Goal: Find specific page/section: Find specific page/section

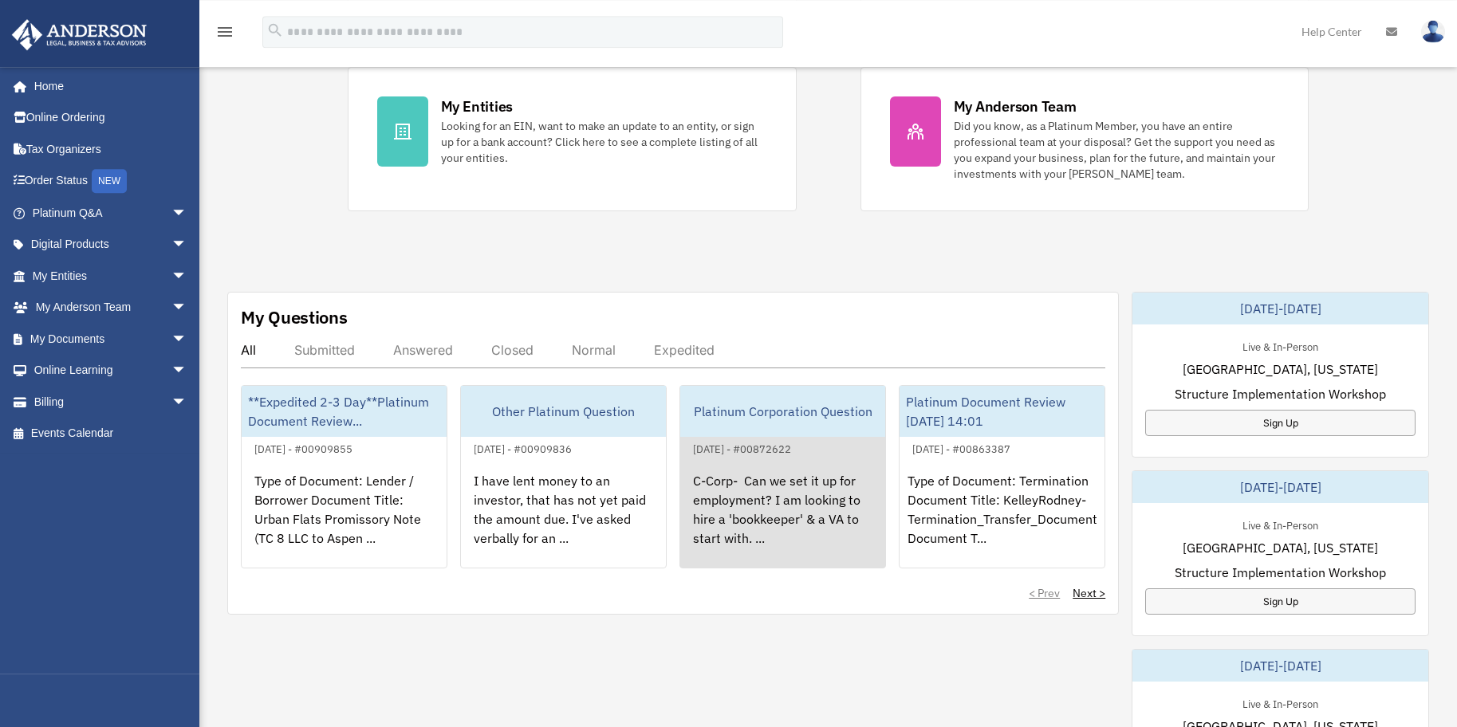
scroll to position [319, 0]
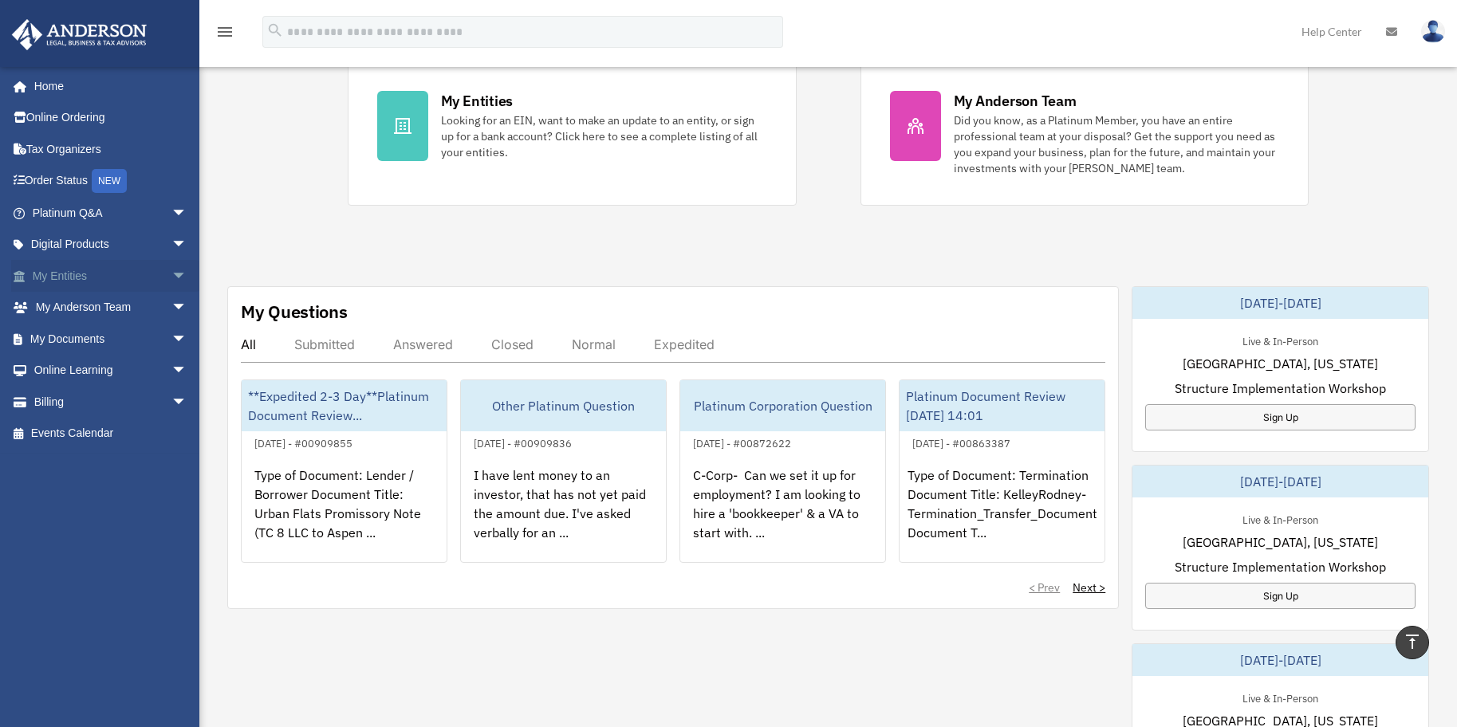
click at [55, 264] on link "My Entities arrow_drop_down" at bounding box center [111, 276] width 200 height 32
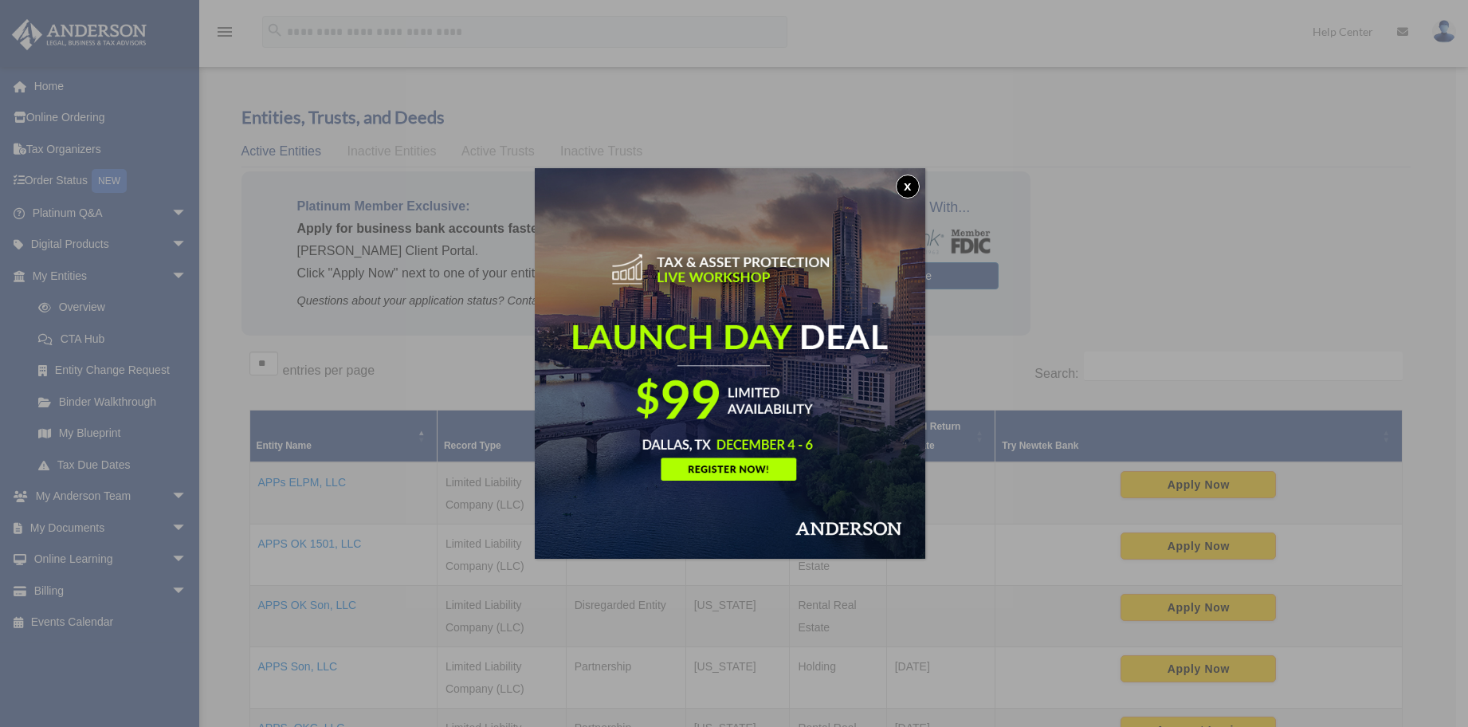
click at [911, 188] on button "x" at bounding box center [908, 187] width 24 height 24
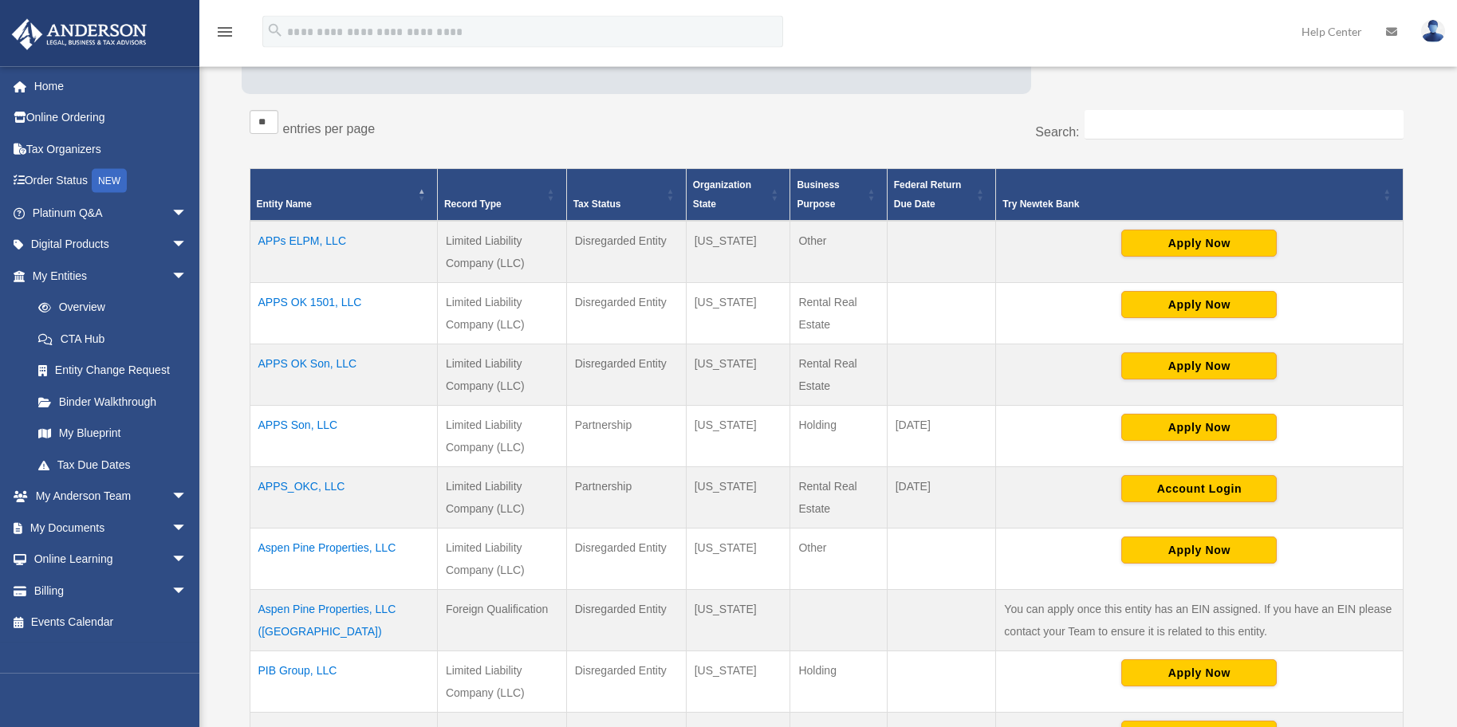
scroll to position [242, 0]
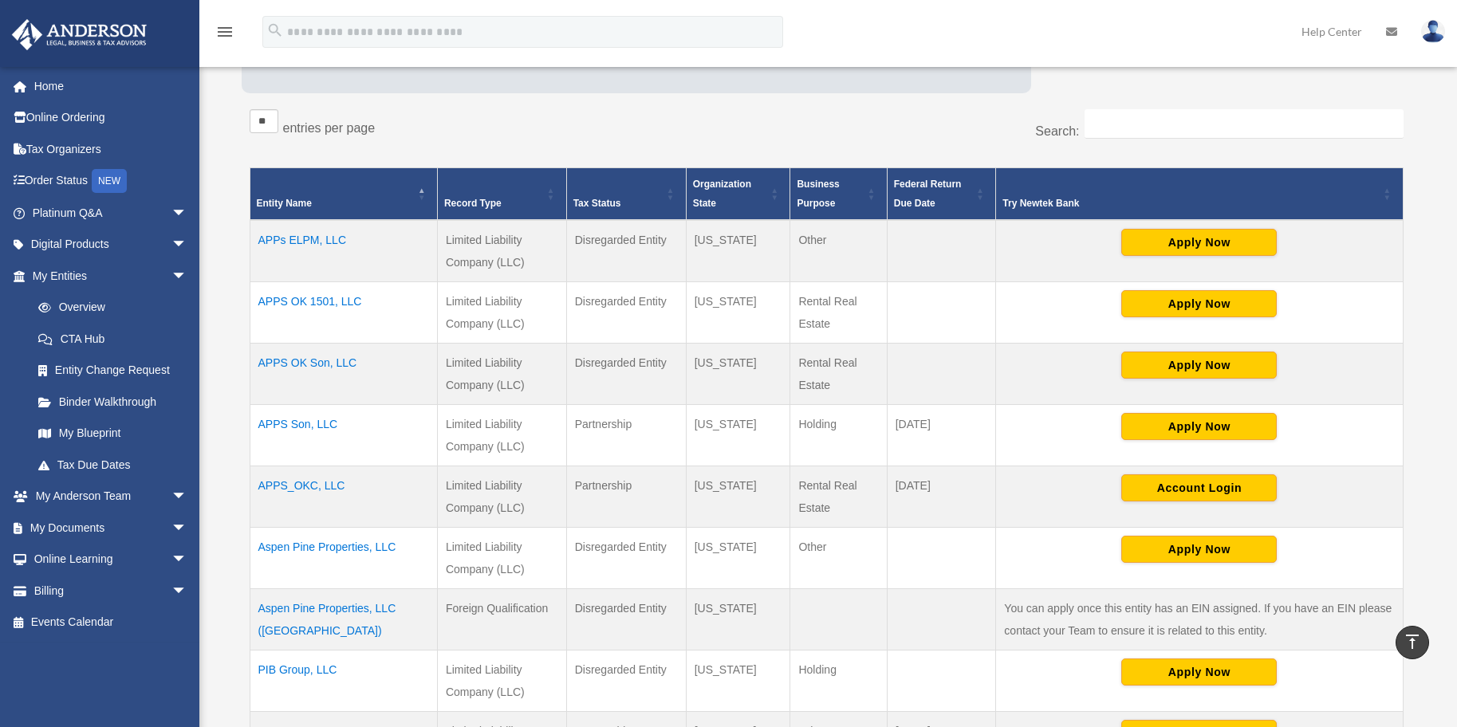
click at [305, 301] on td "APPS OK 1501, LLC" at bounding box center [343, 312] width 187 height 61
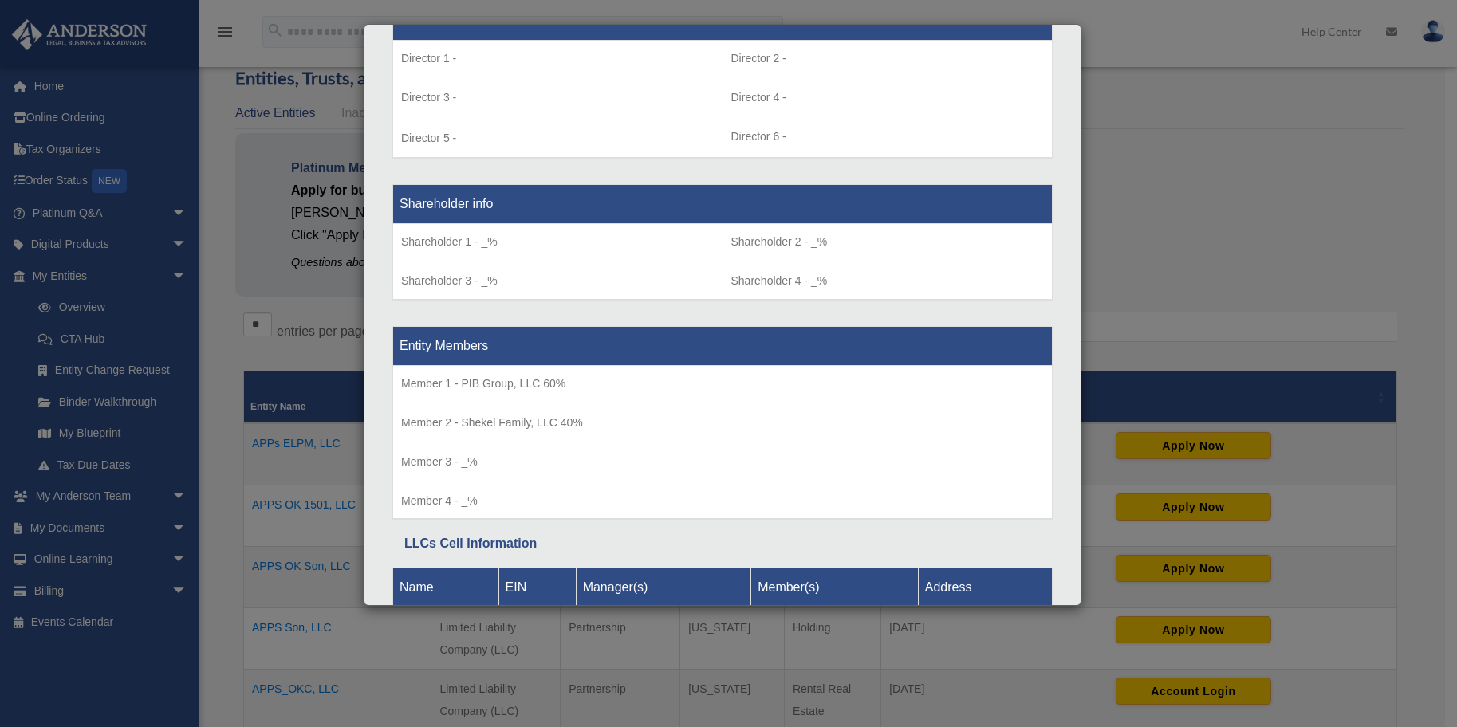
scroll to position [1158, 0]
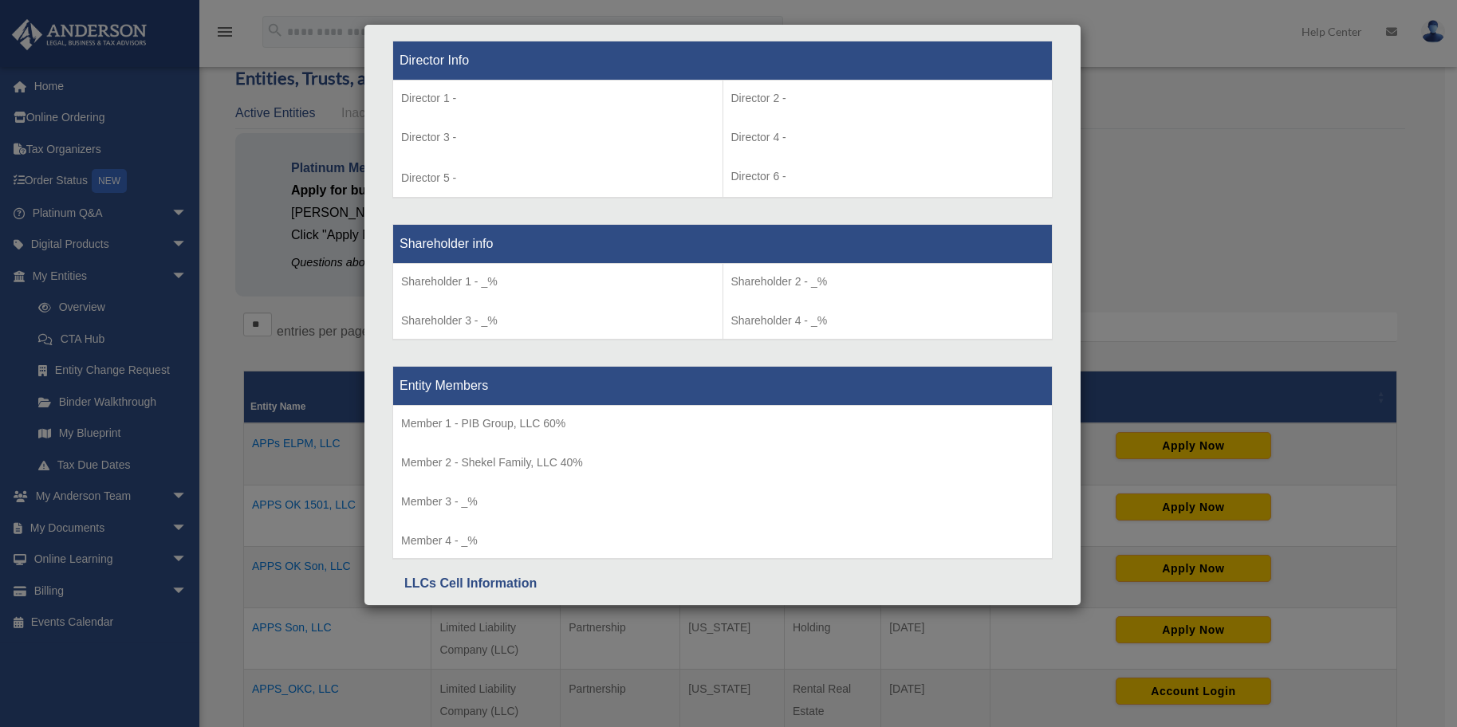
click at [1185, 238] on div "Details × Articles Sent Organizational Date" at bounding box center [728, 363] width 1457 height 727
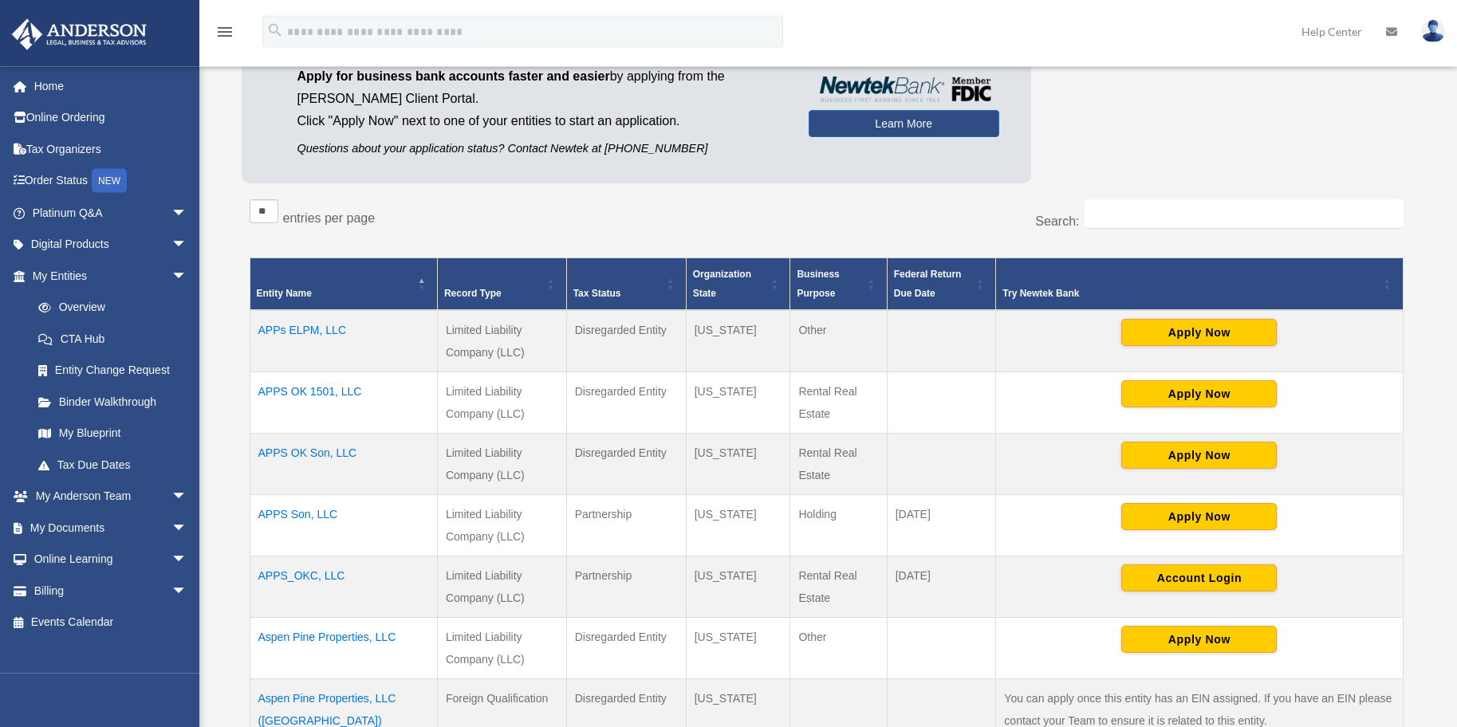
scroll to position [115, 0]
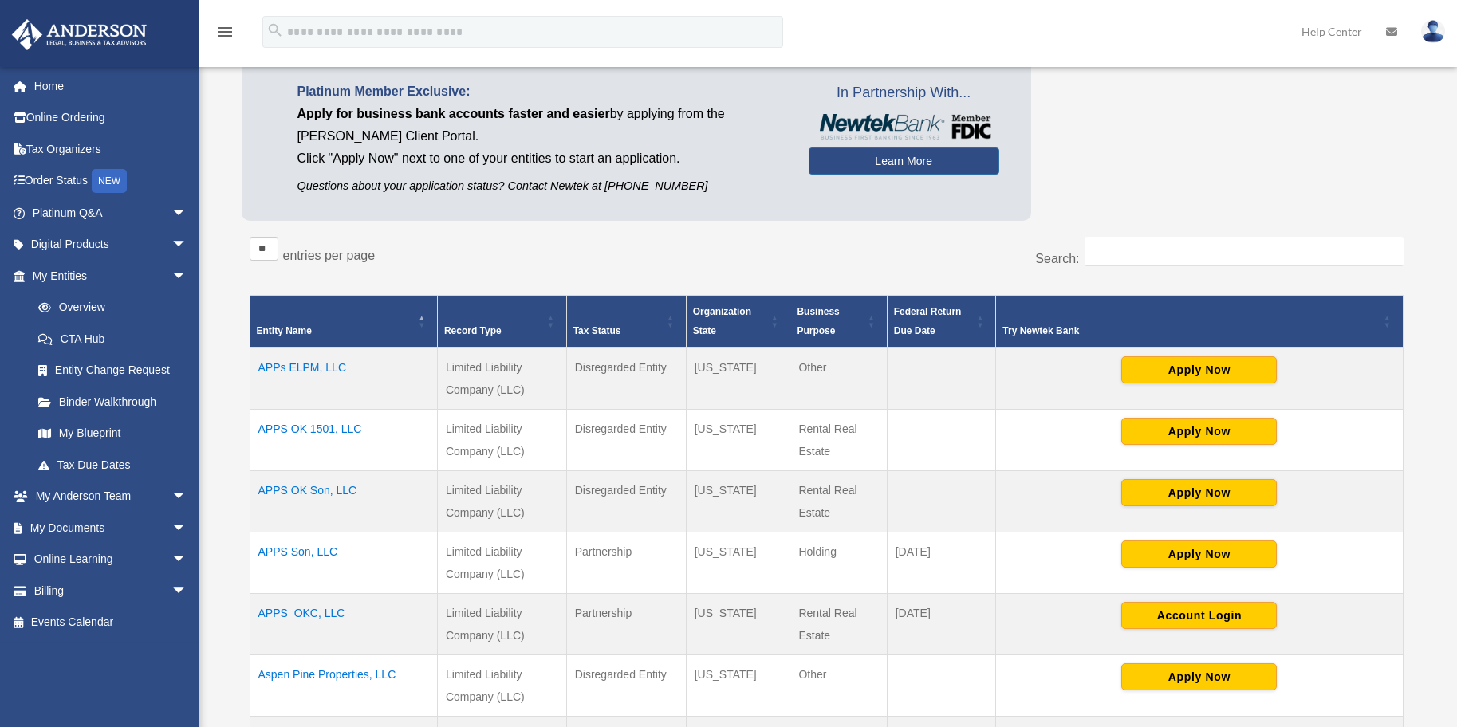
click at [1053, 440] on td "Apply Now" at bounding box center [1199, 440] width 407 height 61
click at [1048, 435] on td "Apply Now" at bounding box center [1199, 440] width 407 height 61
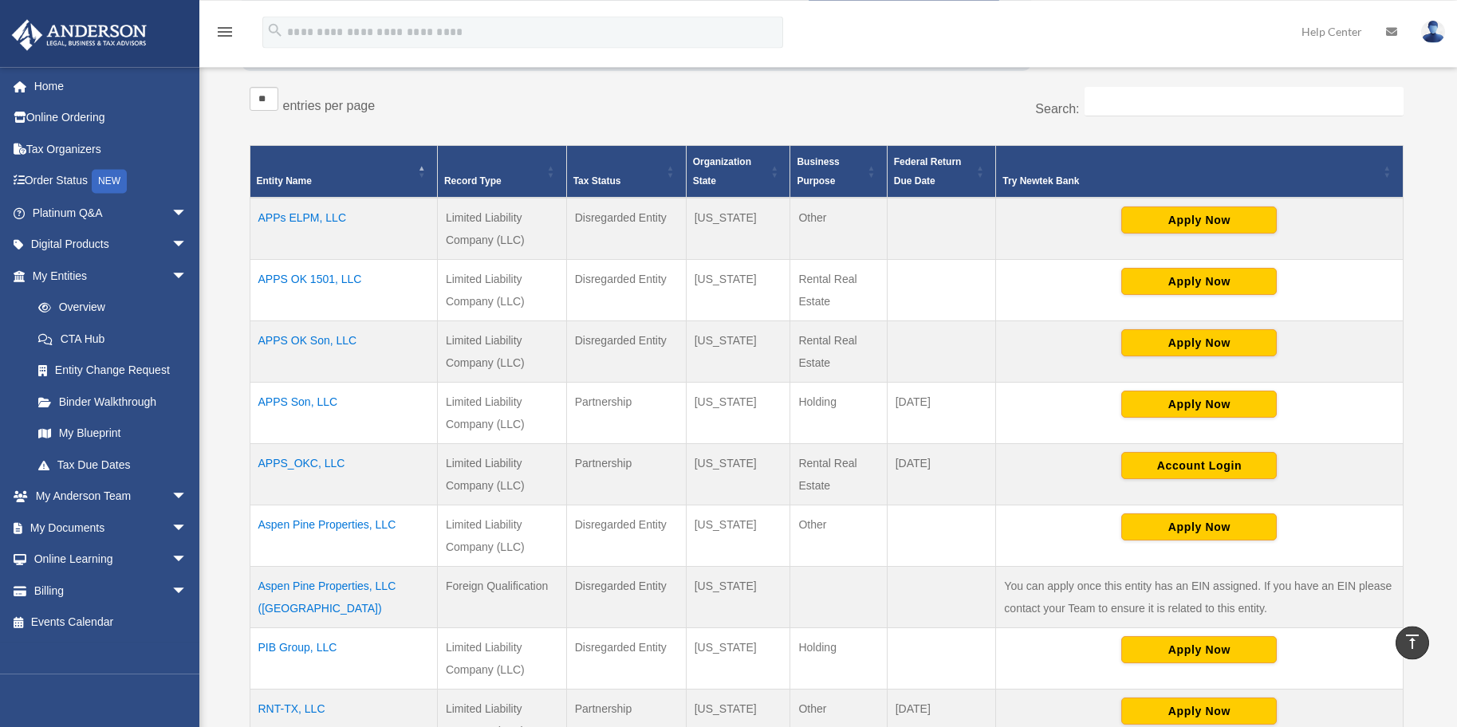
scroll to position [217, 0]
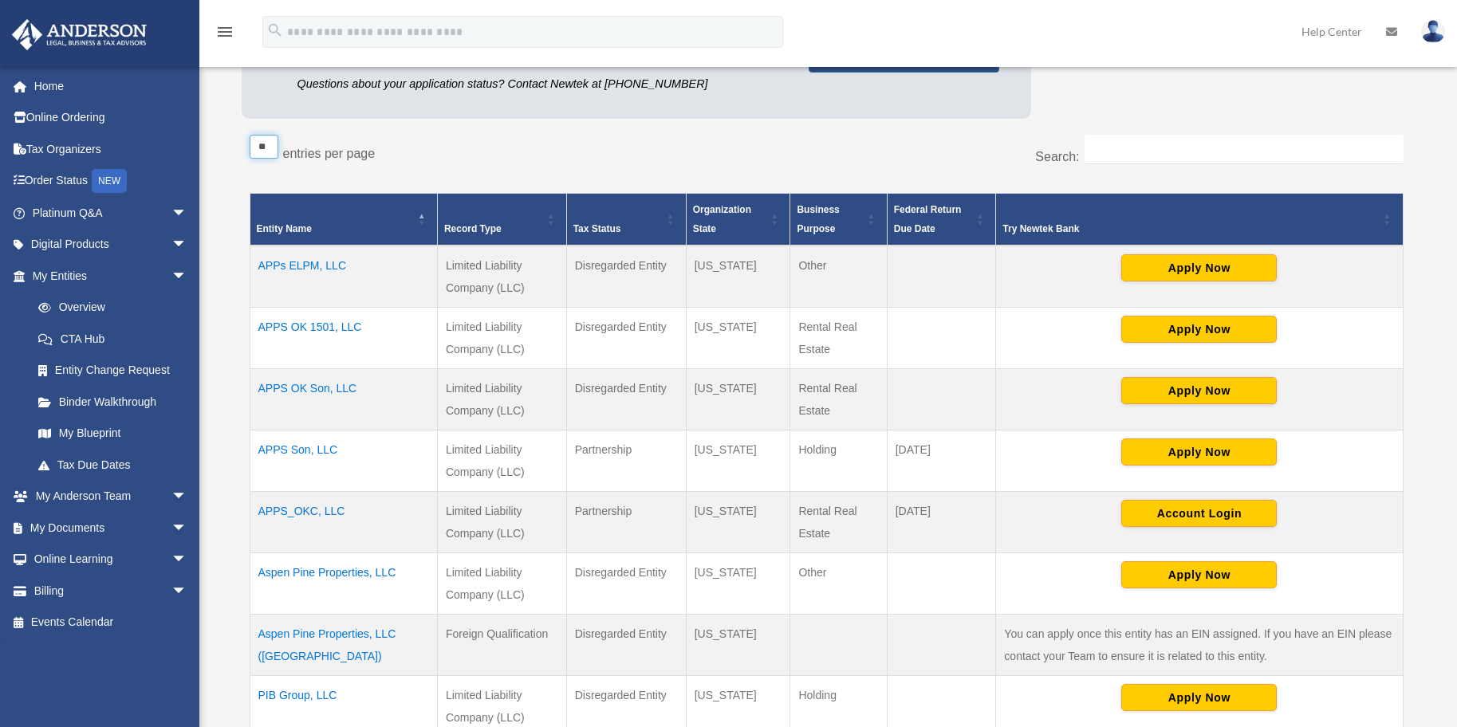
select select "**"
click option "**" at bounding box center [0, 0] width 0 height 0
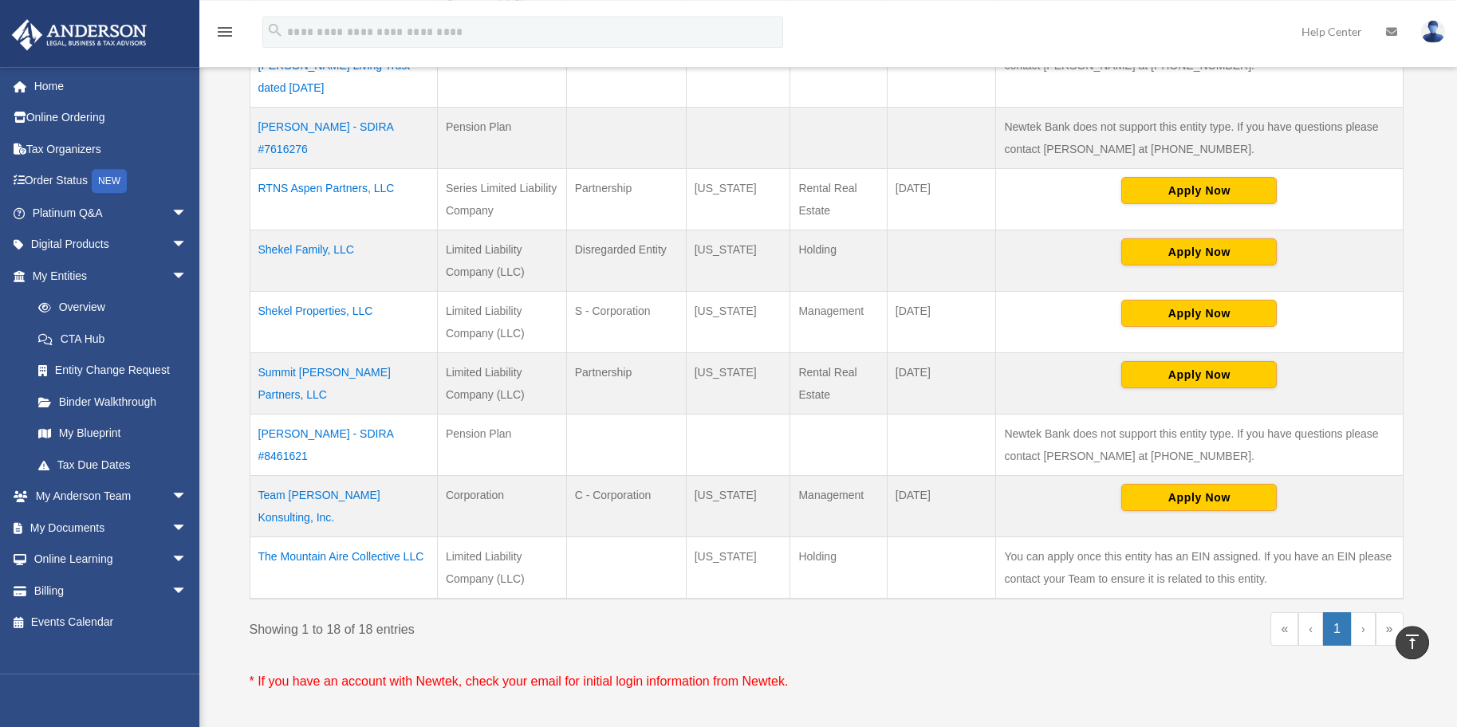
scroll to position [995, 0]
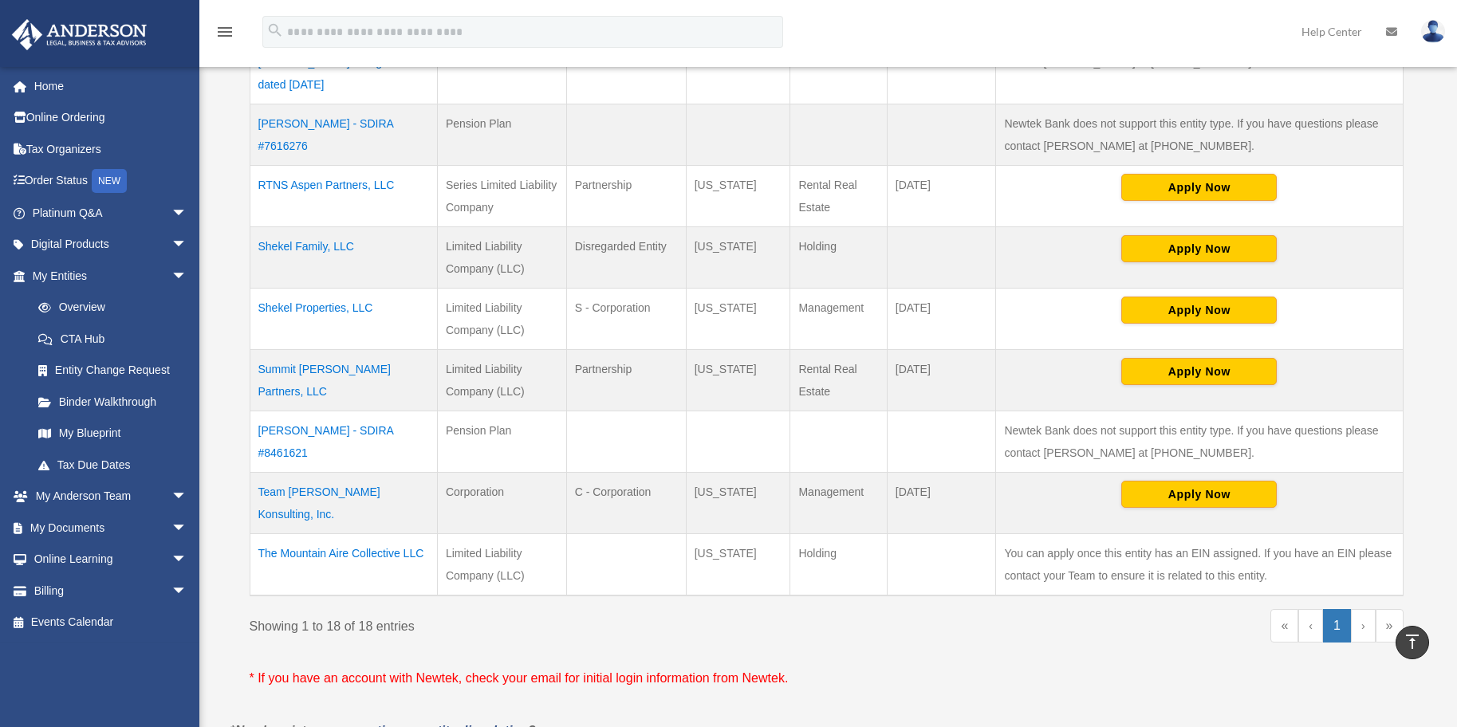
click at [375, 534] on td "The Mountain Aire Collective LLC" at bounding box center [343, 565] width 187 height 62
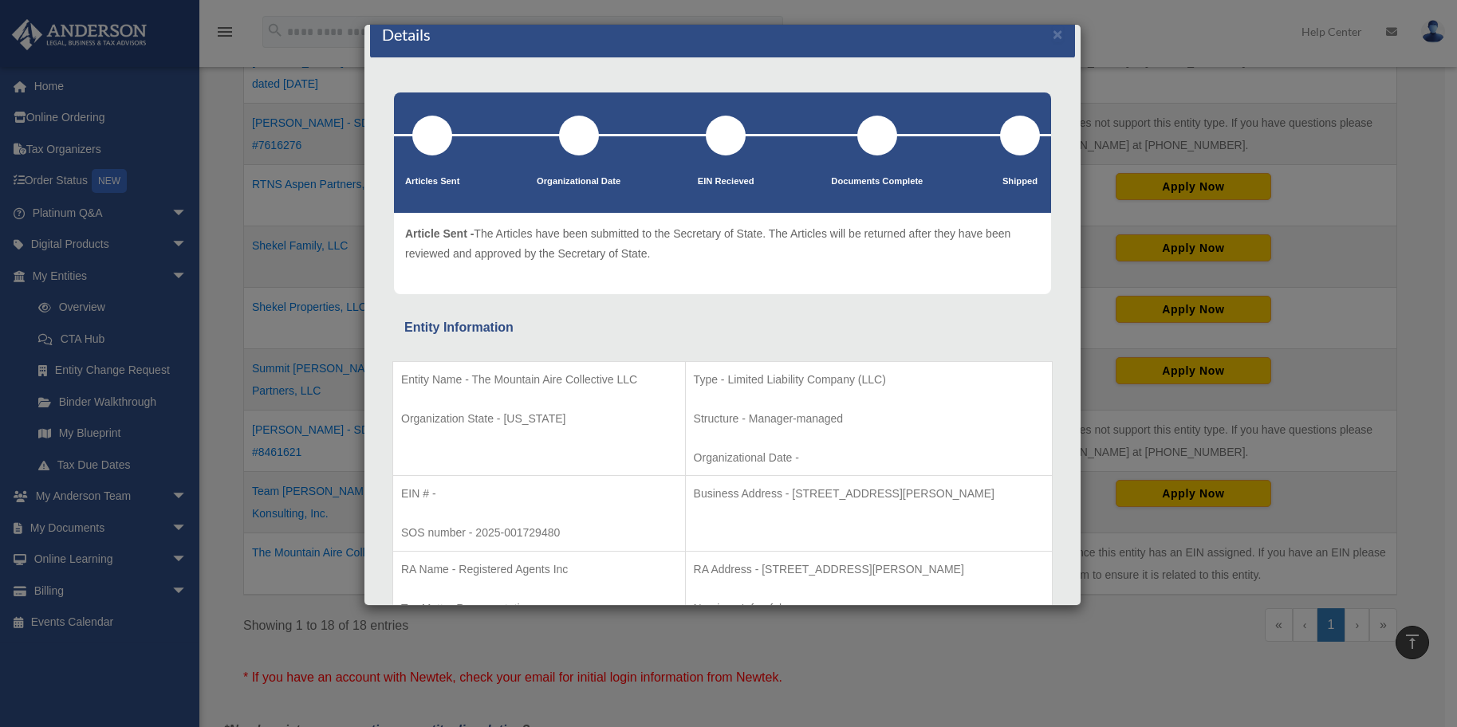
scroll to position [0, 0]
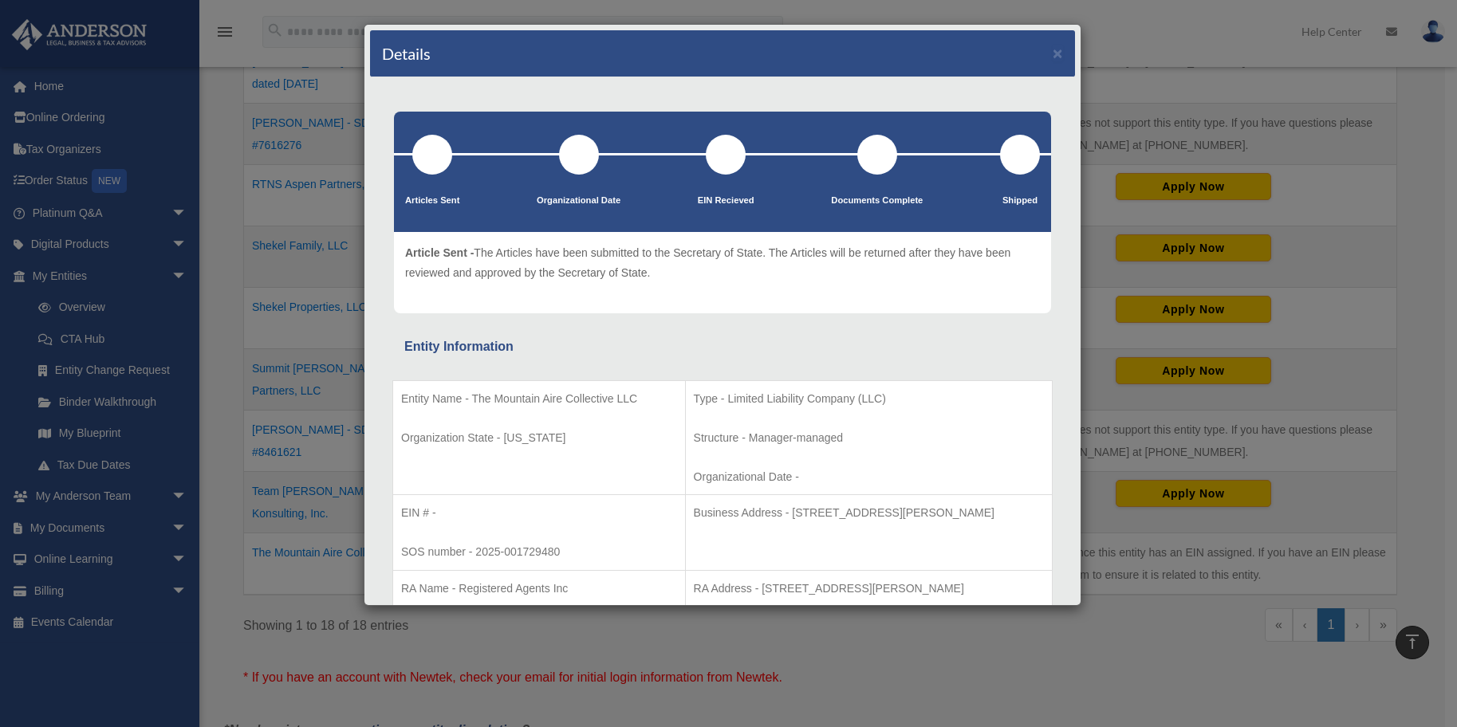
click at [230, 240] on div "Details × Articles Sent Organizational Date" at bounding box center [728, 363] width 1457 height 727
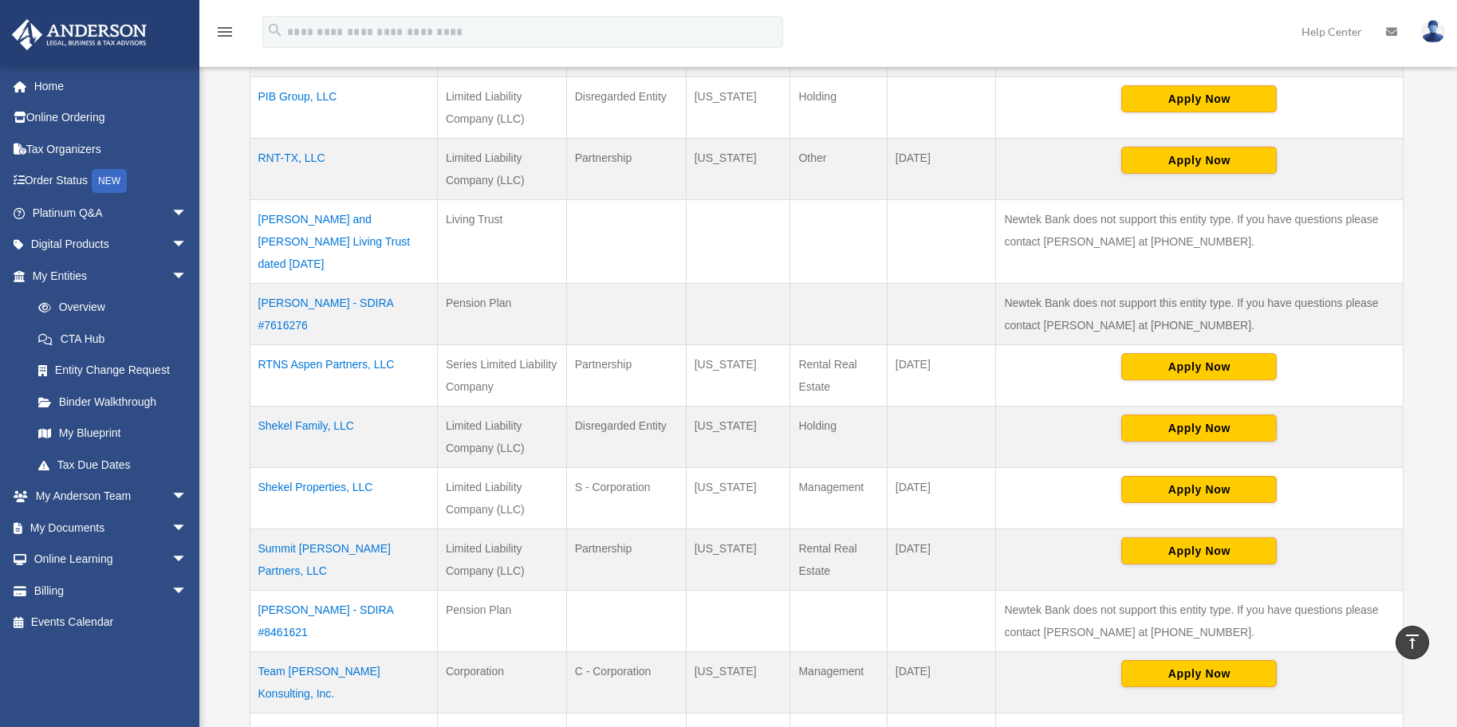
scroll to position [804, 0]
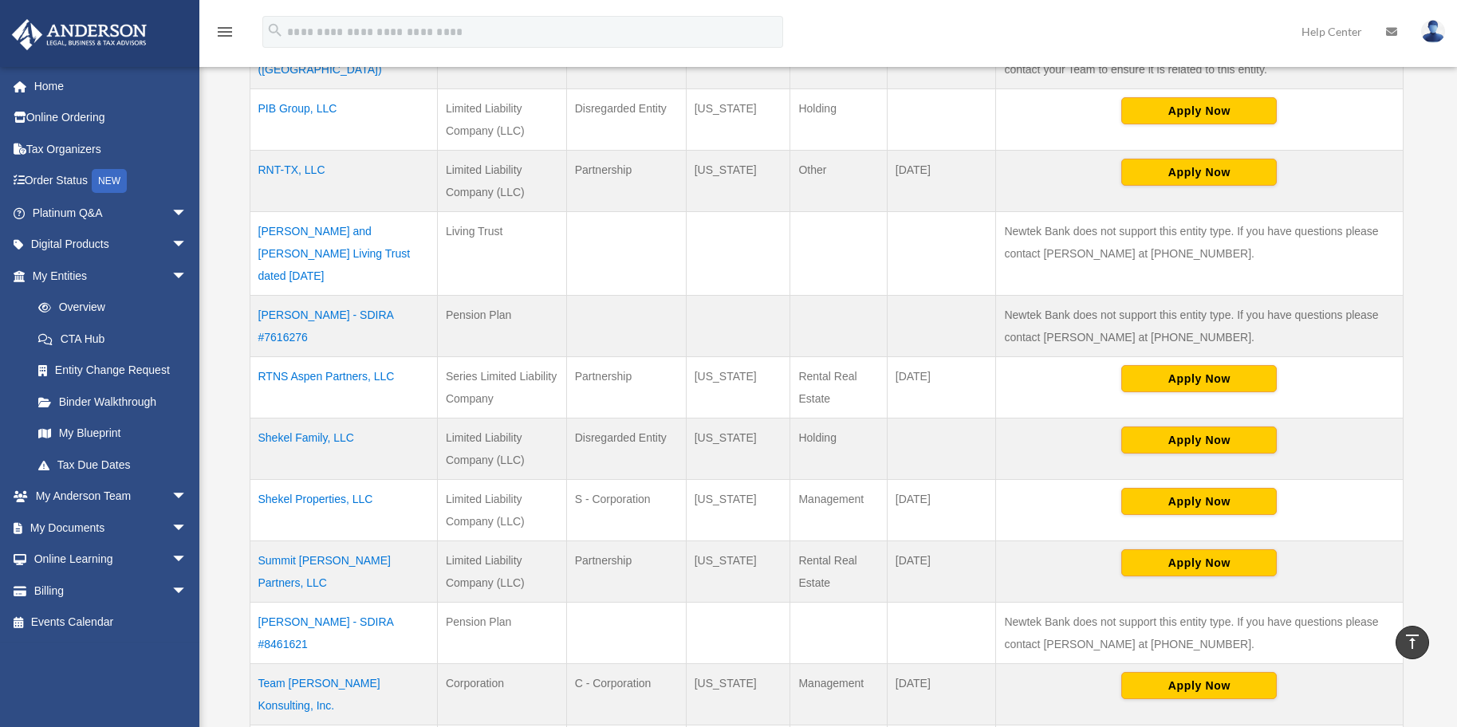
click at [348, 357] on td "RTNS Aspen Partners, LLC" at bounding box center [343, 387] width 187 height 61
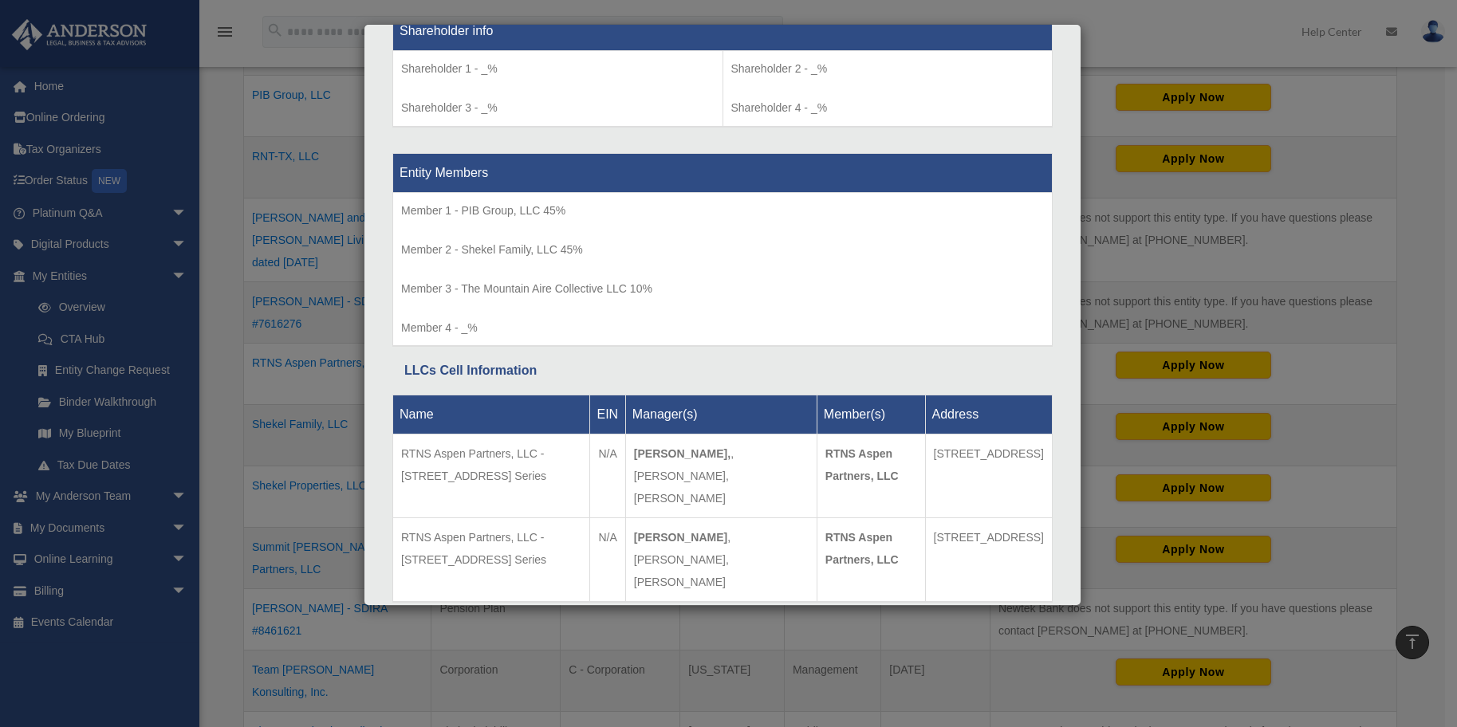
scroll to position [1385, 0]
